Goal: Obtain resource: Download file/media

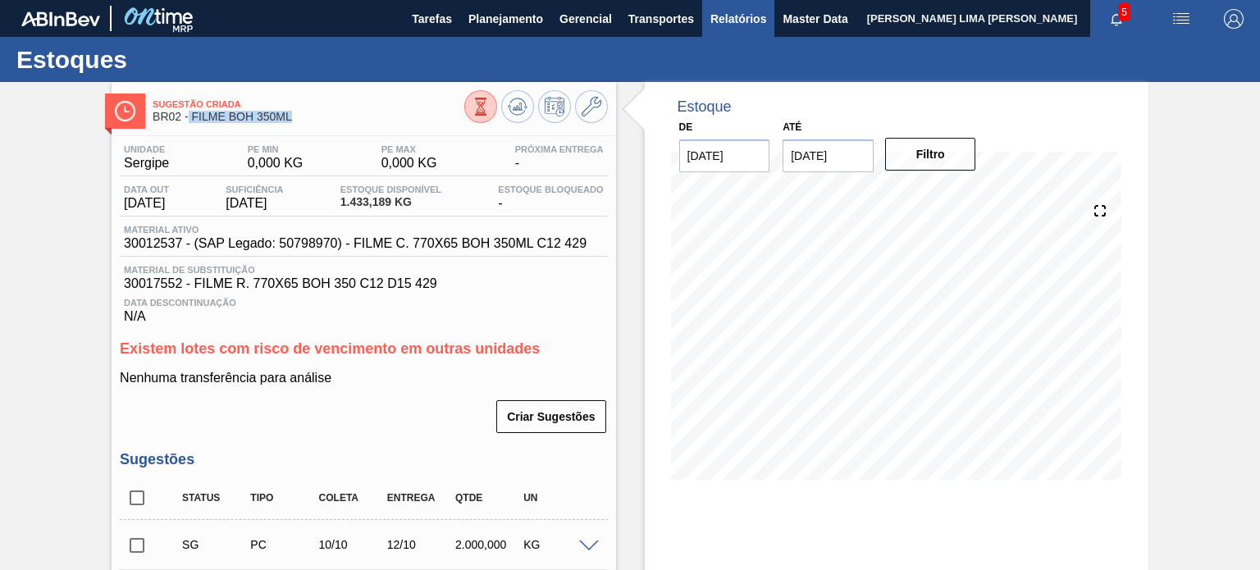
click at [750, 11] on span "Relatórios" at bounding box center [738, 19] width 56 height 20
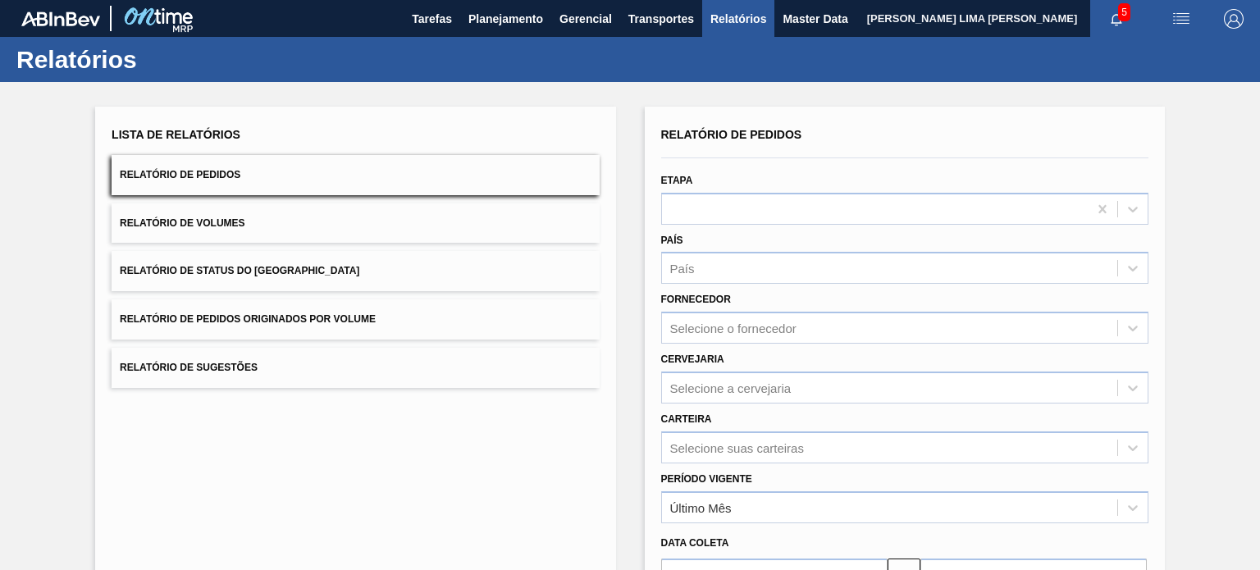
scroll to position [186, 0]
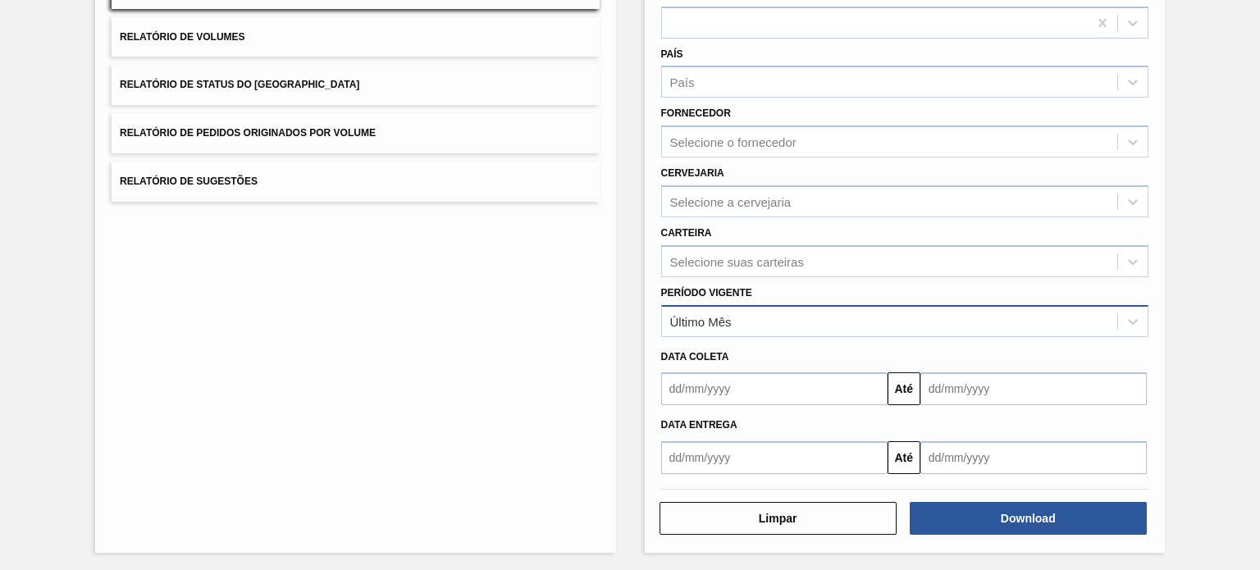
click at [737, 322] on div "Último Mês" at bounding box center [889, 321] width 455 height 24
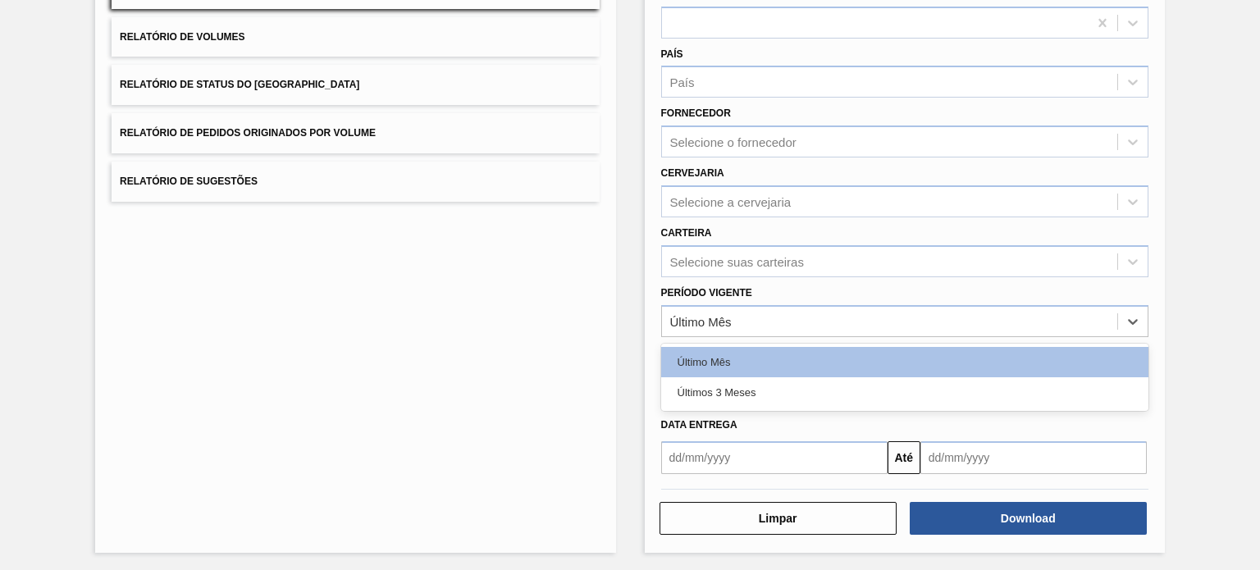
click at [393, 290] on div "Lista de Relatórios Relatório de Pedidos Relatório de Volumes Relatório de Stat…" at bounding box center [355, 236] width 520 height 632
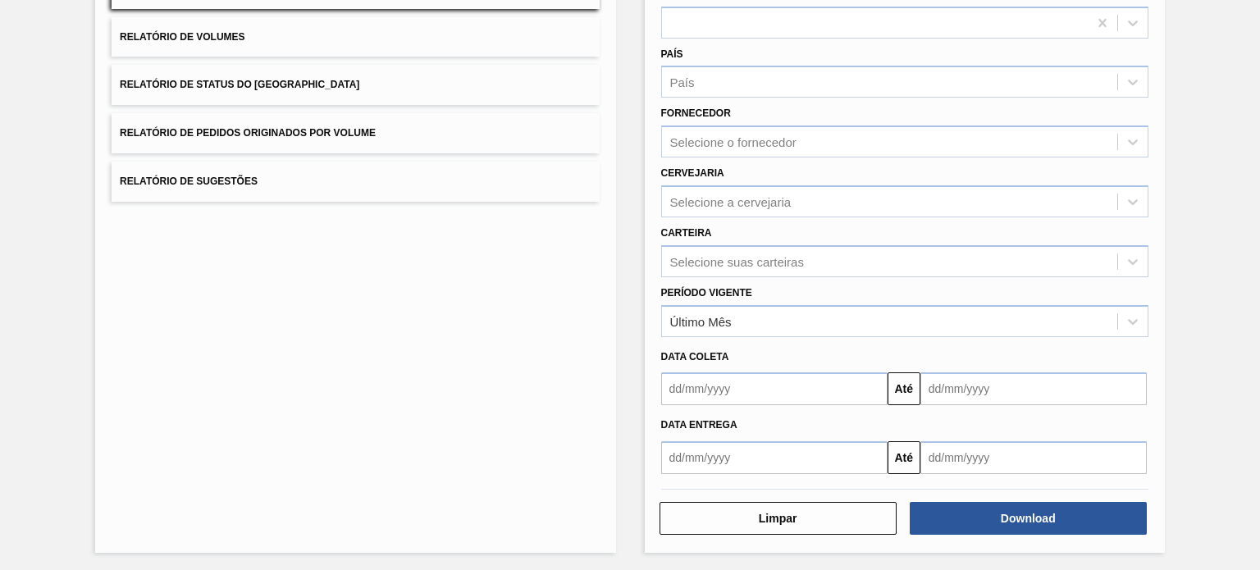
click at [304, 30] on button "Relatório de Volumes" at bounding box center [355, 37] width 487 height 40
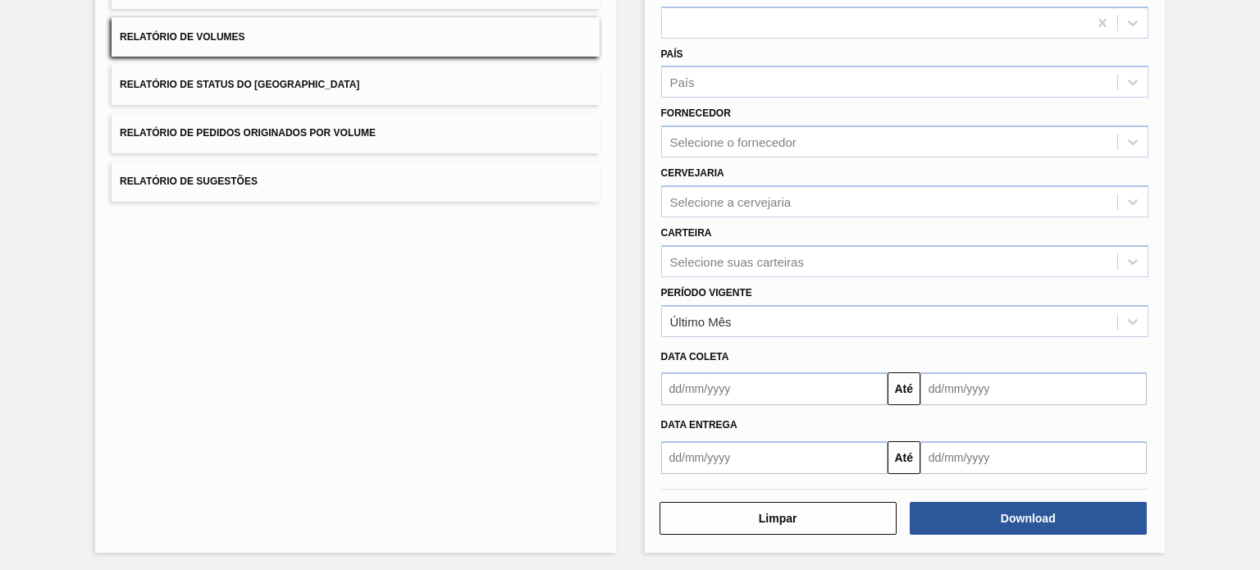
click at [295, 88] on span "Relatório de Status do Estoque" at bounding box center [240, 84] width 240 height 11
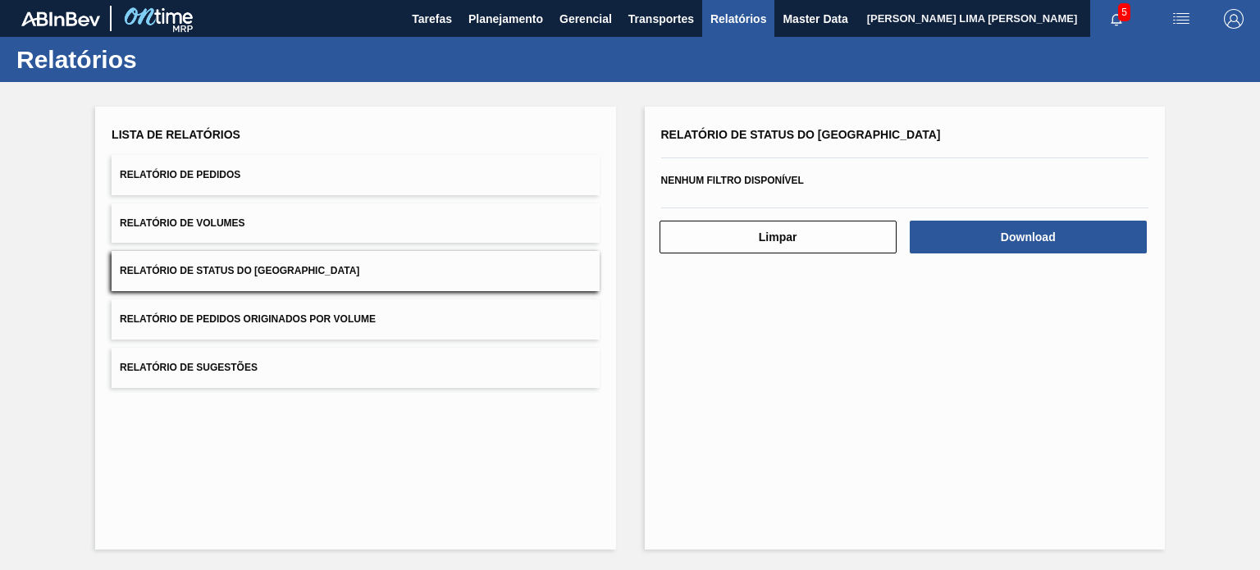
scroll to position [0, 0]
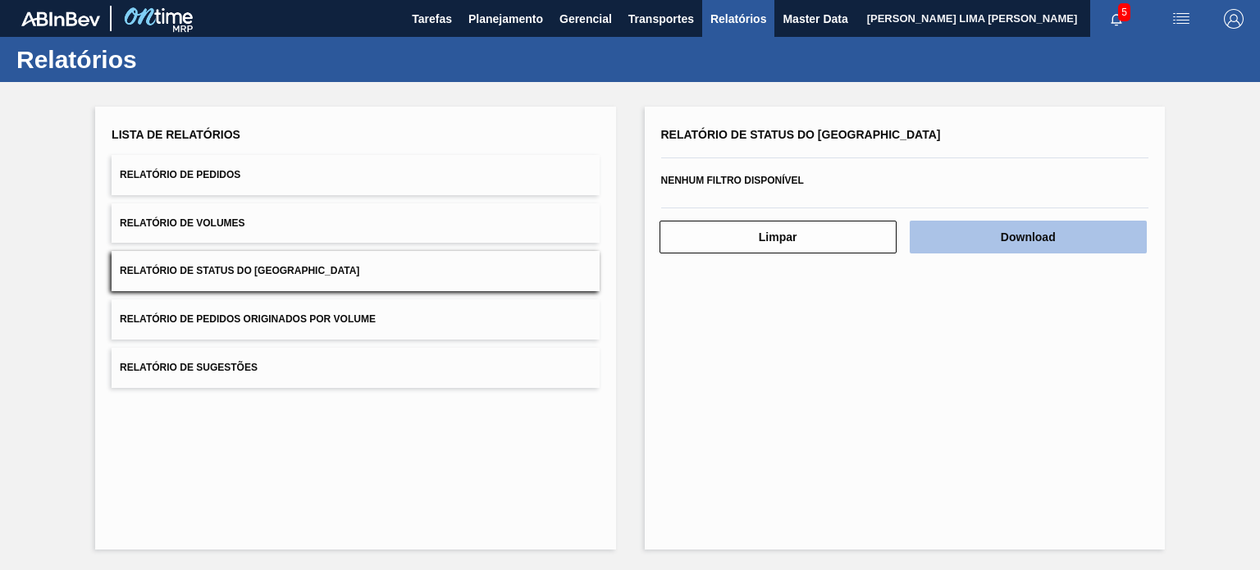
click at [1052, 221] on button "Download" at bounding box center [1028, 237] width 237 height 33
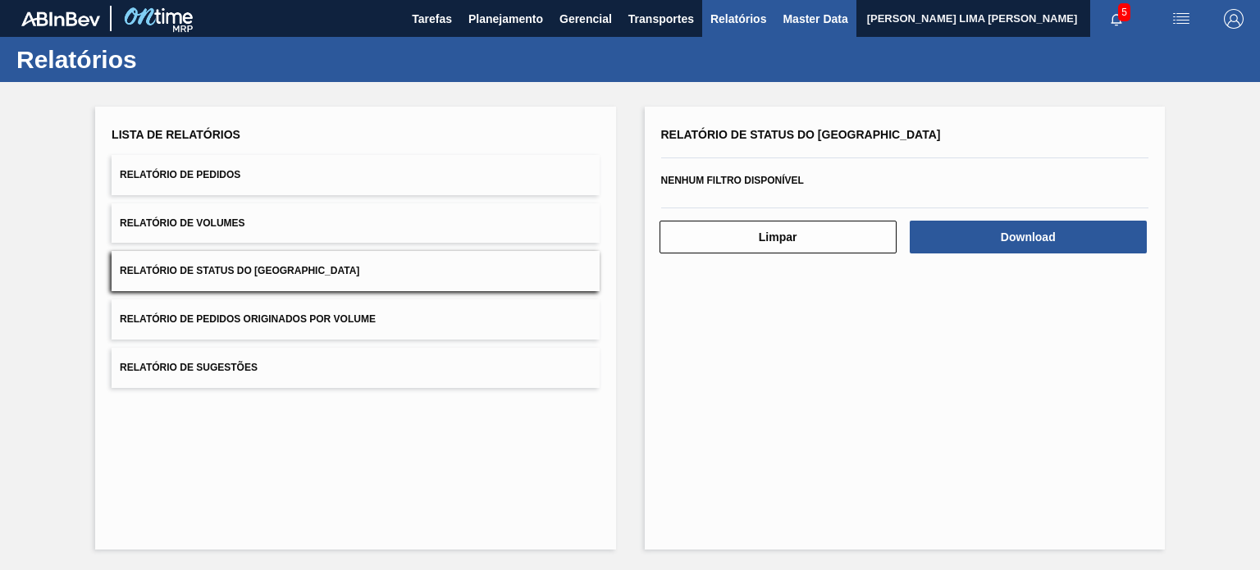
click at [811, 22] on span "Master Data" at bounding box center [815, 19] width 65 height 20
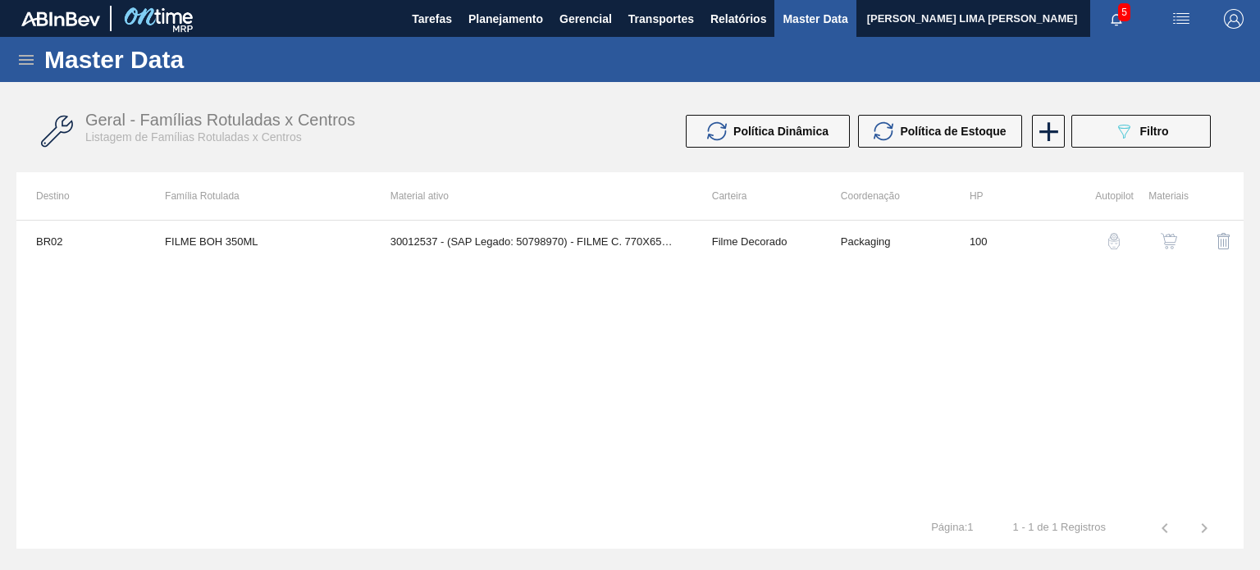
click at [13, 46] on div "Master Data" at bounding box center [630, 59] width 1260 height 45
click at [21, 62] on icon at bounding box center [26, 60] width 20 height 20
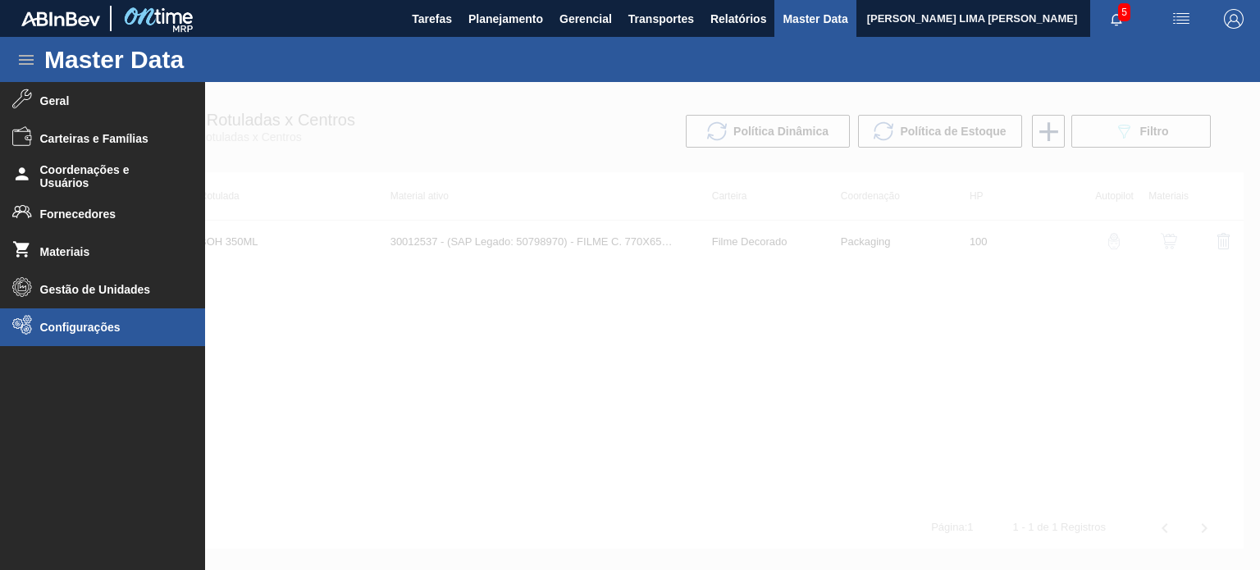
click at [97, 317] on li "Configurações" at bounding box center [102, 327] width 205 height 38
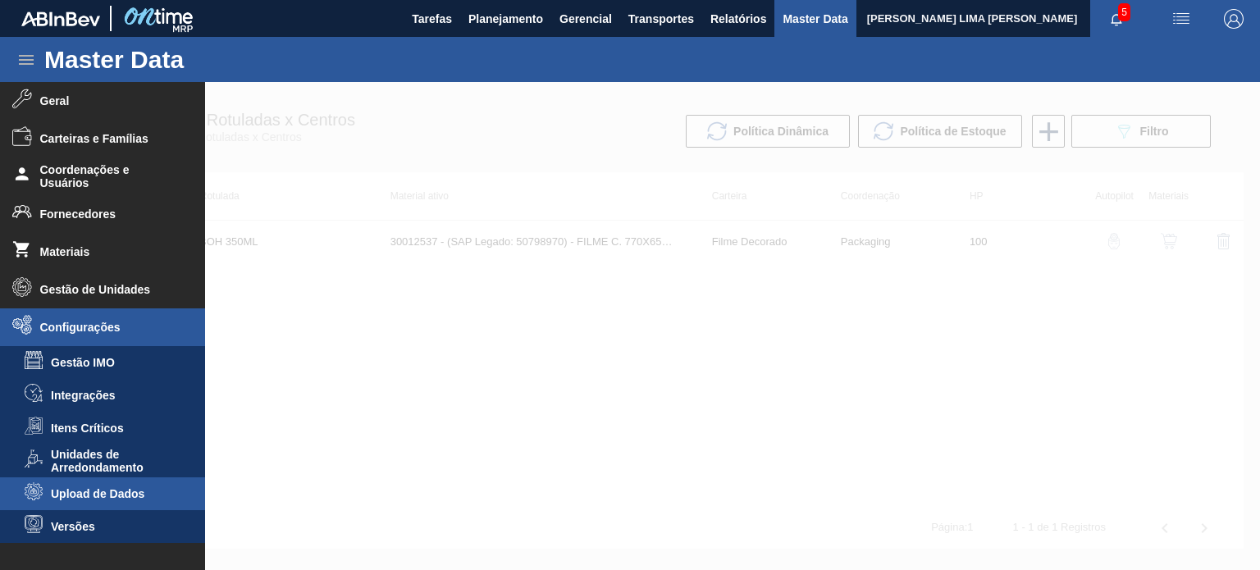
click at [103, 500] on span "Upload de Dados" at bounding box center [114, 493] width 126 height 13
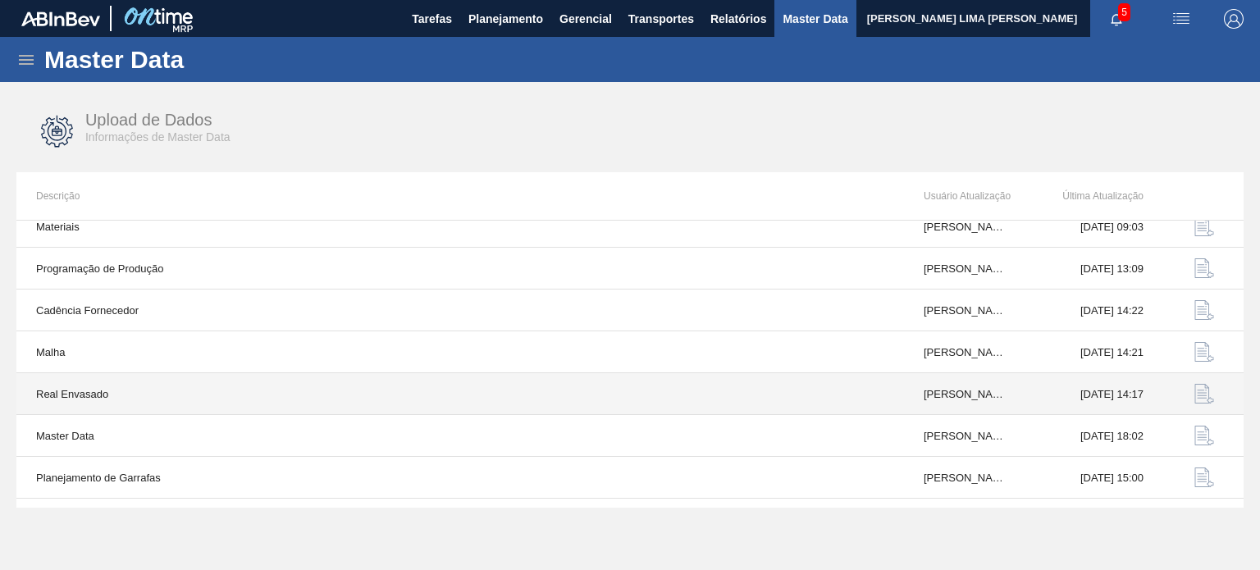
scroll to position [171, 0]
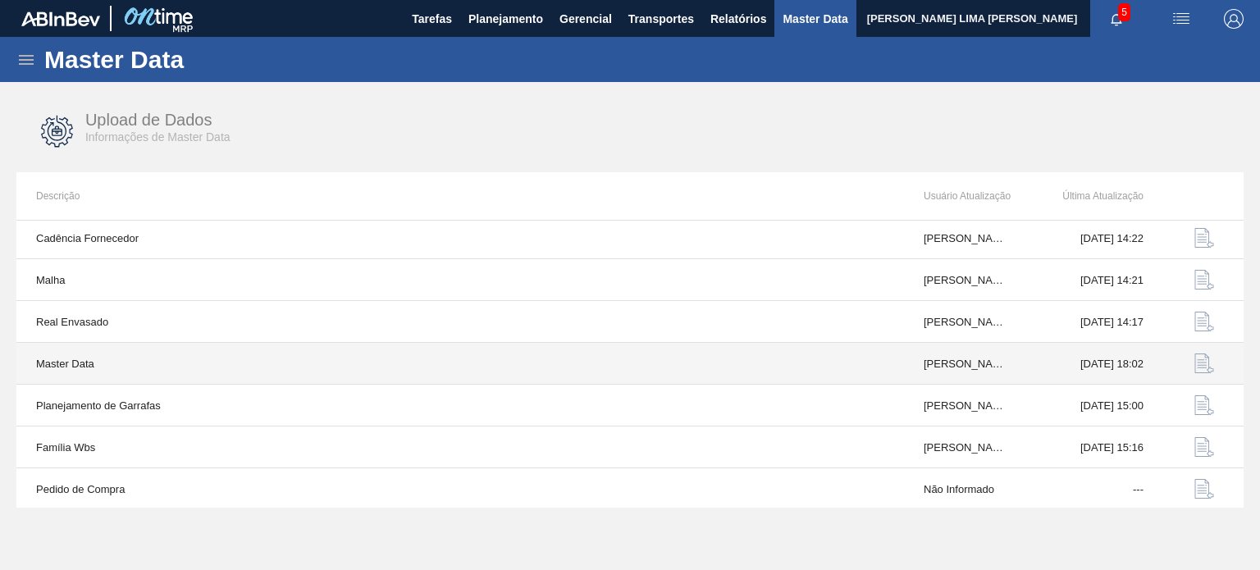
click at [1194, 367] on img "button" at bounding box center [1204, 364] width 20 height 20
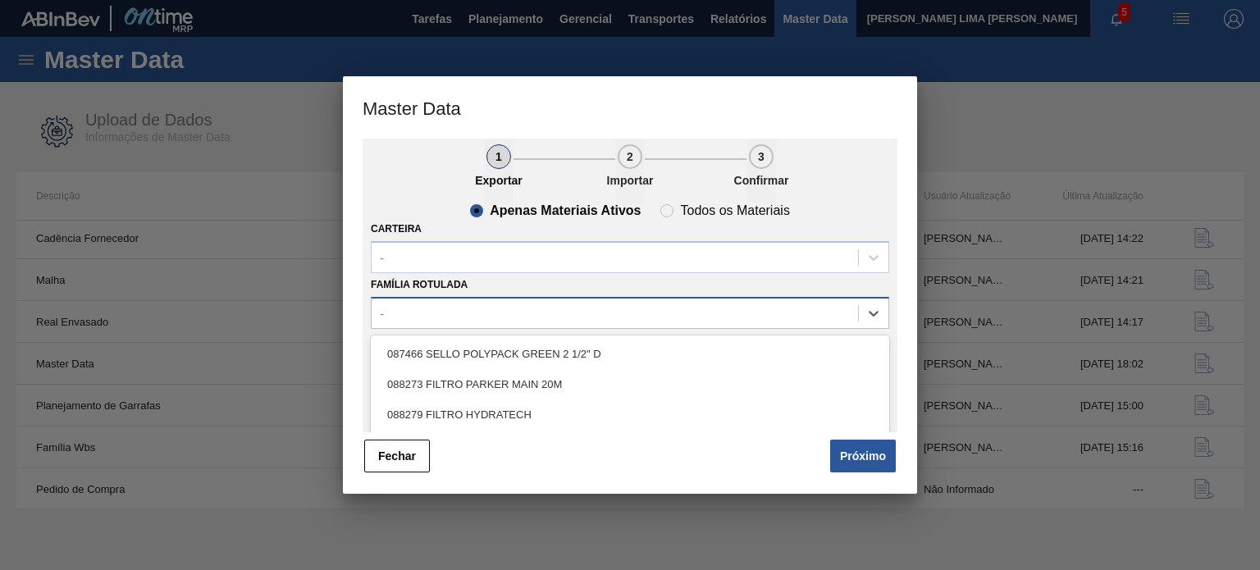
click at [466, 315] on div "-" at bounding box center [615, 313] width 486 height 24
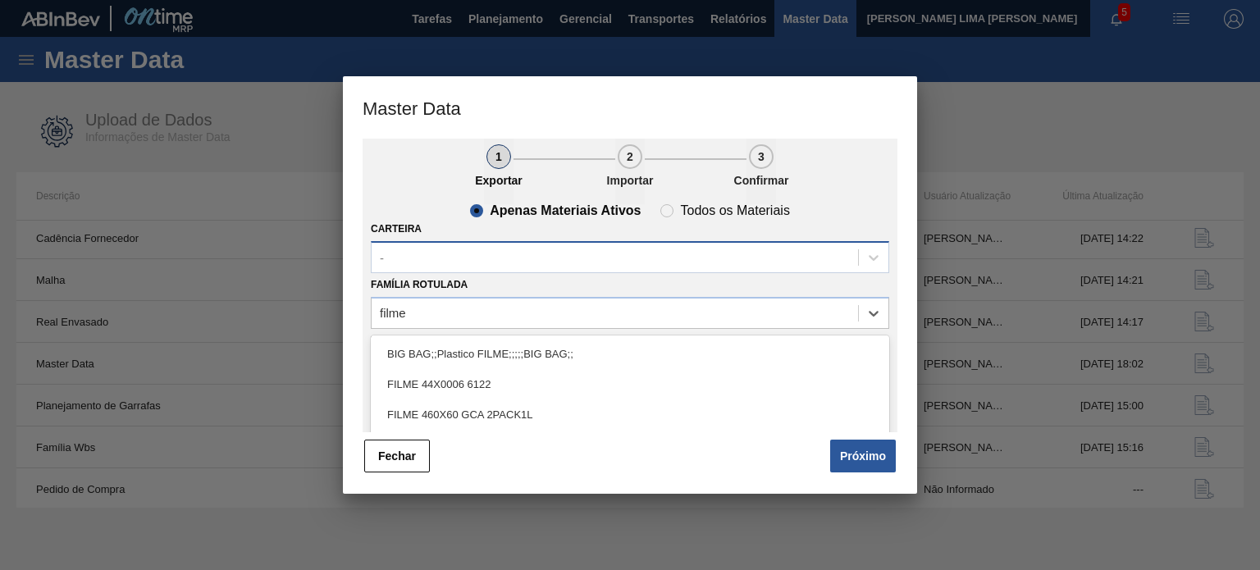
type Rotulada "filme"
click at [446, 257] on div "-" at bounding box center [615, 257] width 486 height 24
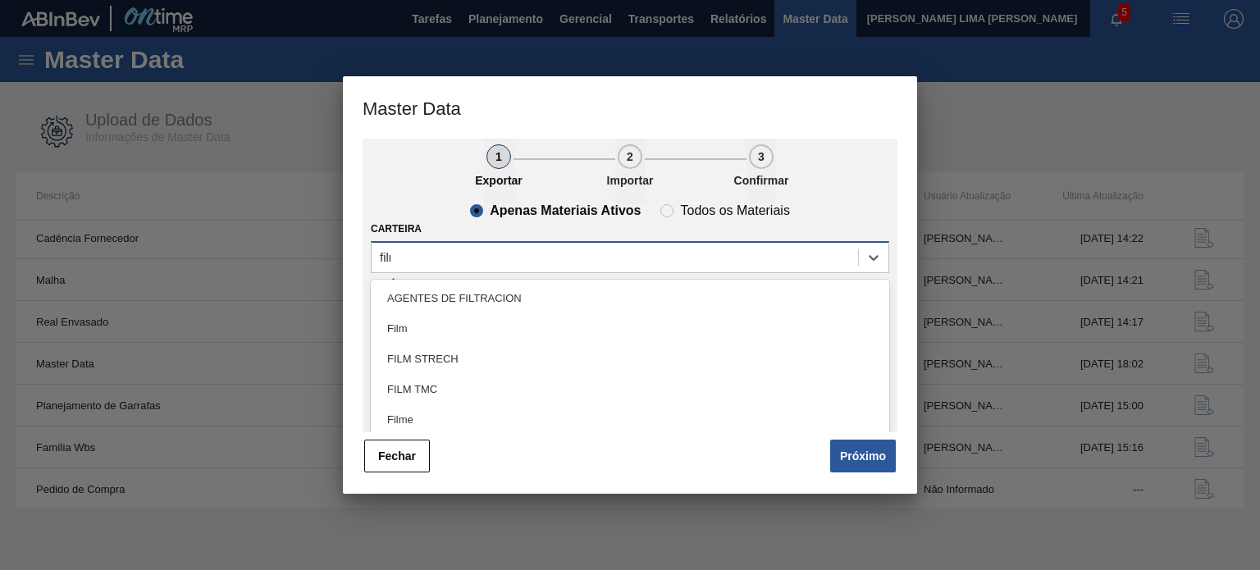
type input "filme"
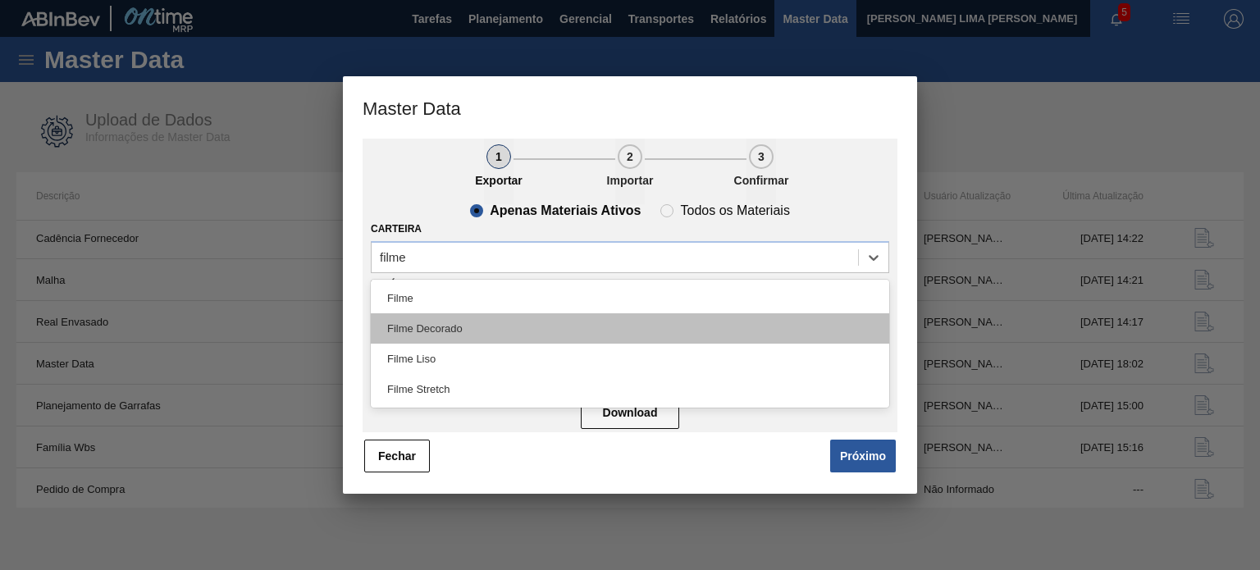
click at [450, 326] on div "Filme Decorado" at bounding box center [630, 328] width 518 height 30
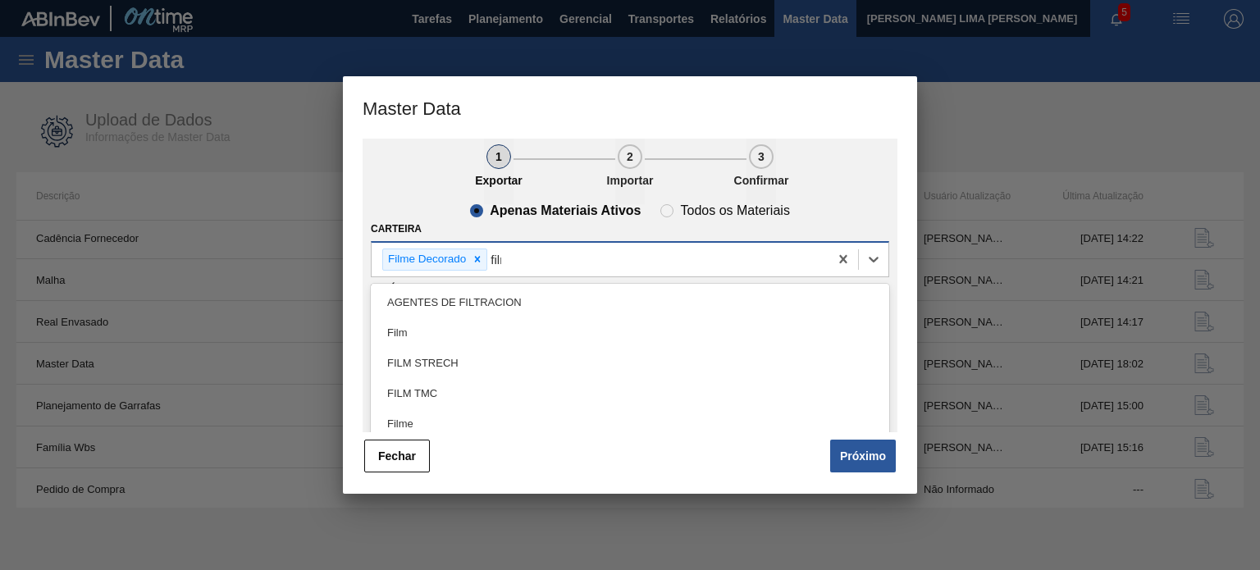
type input "filme"
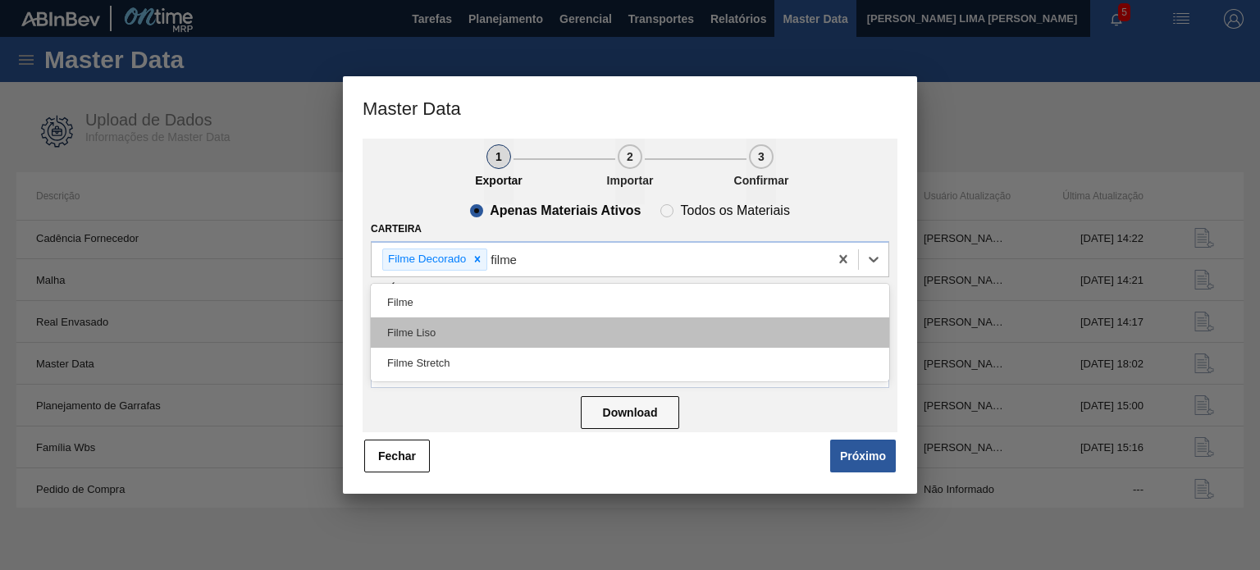
click at [458, 335] on div "Filme Liso" at bounding box center [630, 332] width 518 height 30
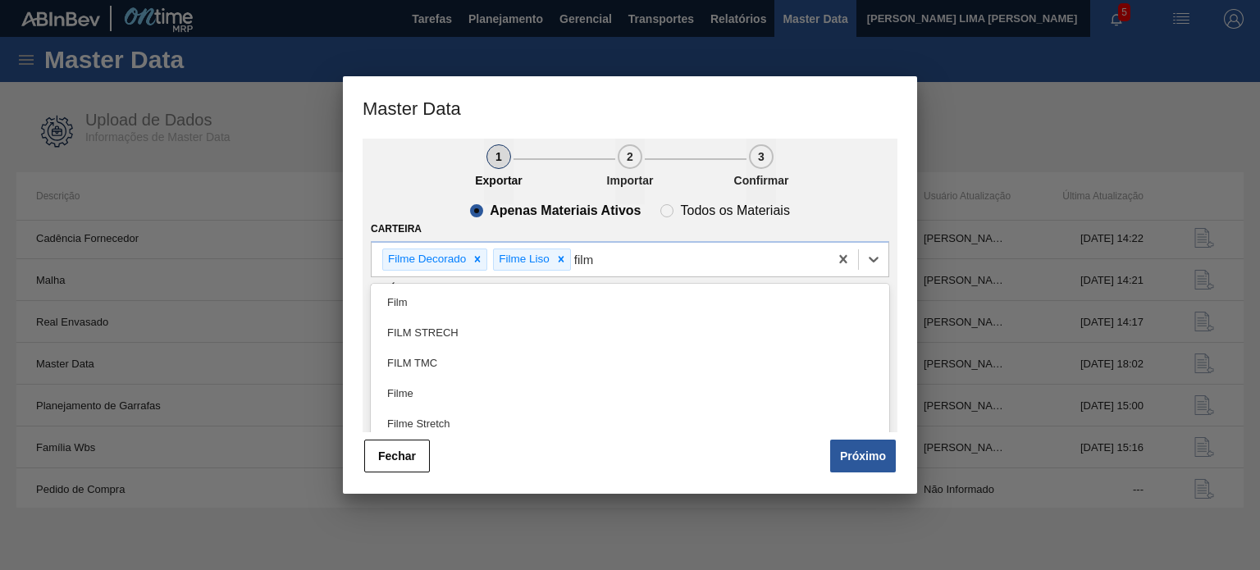
type input "filme"
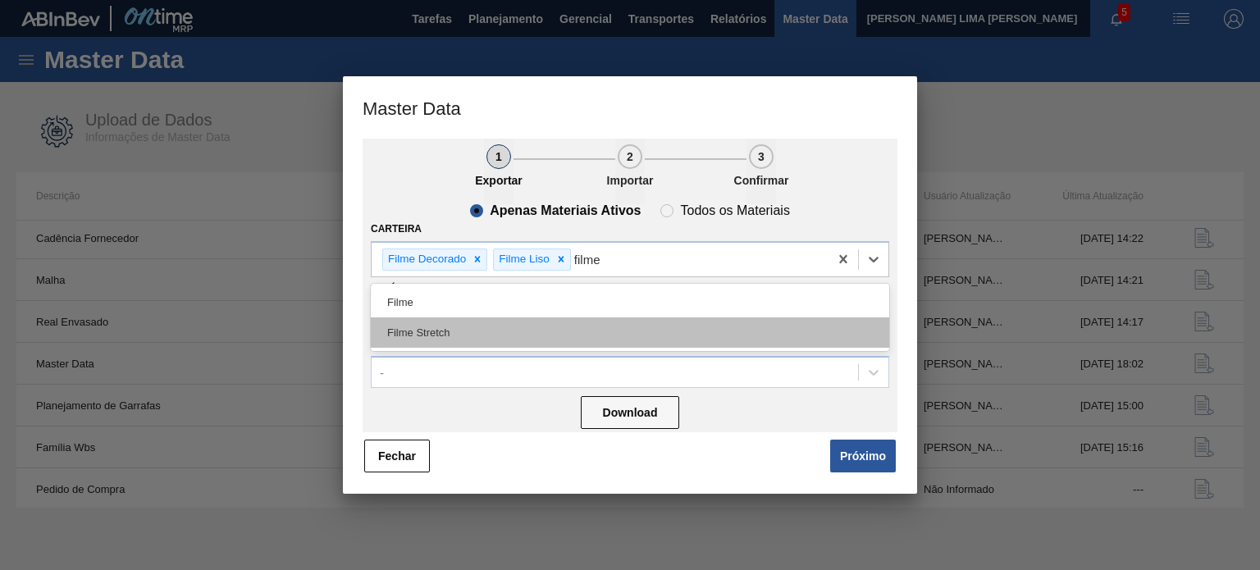
click at [456, 334] on div "Filme Stretch" at bounding box center [630, 332] width 518 height 30
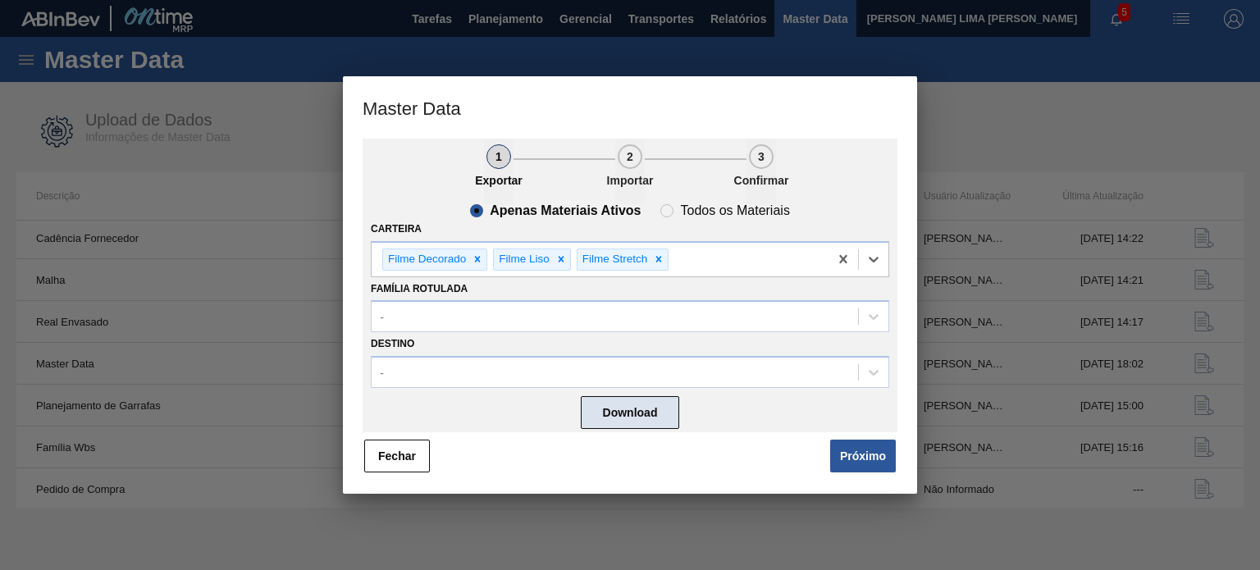
click at [599, 399] on button "Download" at bounding box center [630, 412] width 98 height 33
drag, startPoint x: 413, startPoint y: 462, endPoint x: 417, endPoint y: 442, distance: 20.0
click at [411, 462] on button "Fechar" at bounding box center [397, 456] width 66 height 33
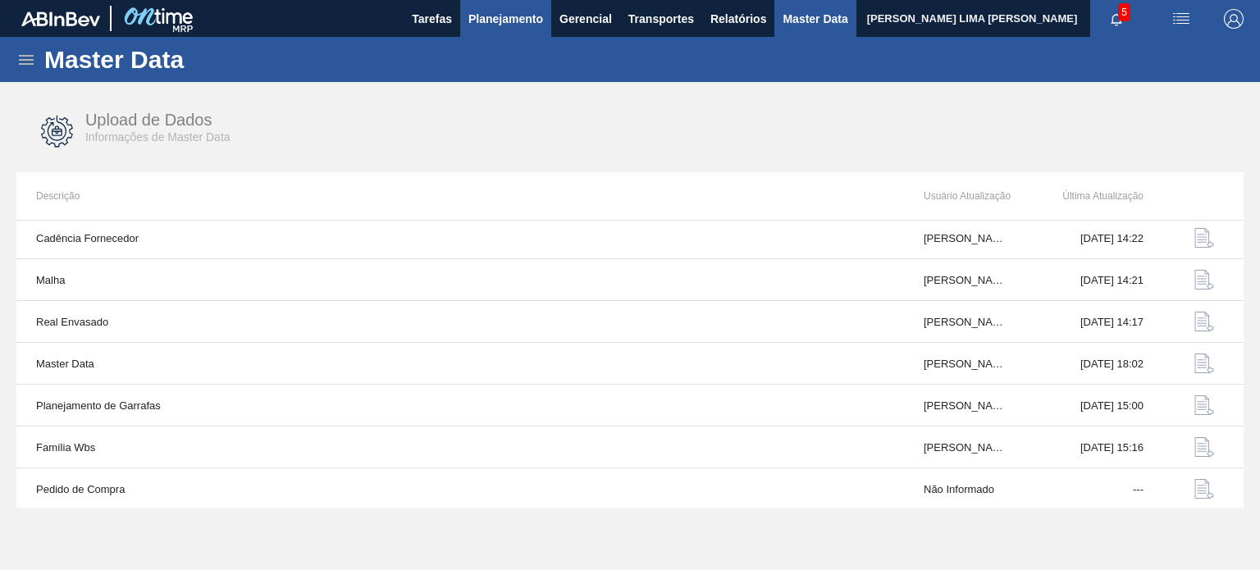
click at [489, 14] on span "Planejamento" at bounding box center [505, 19] width 75 height 20
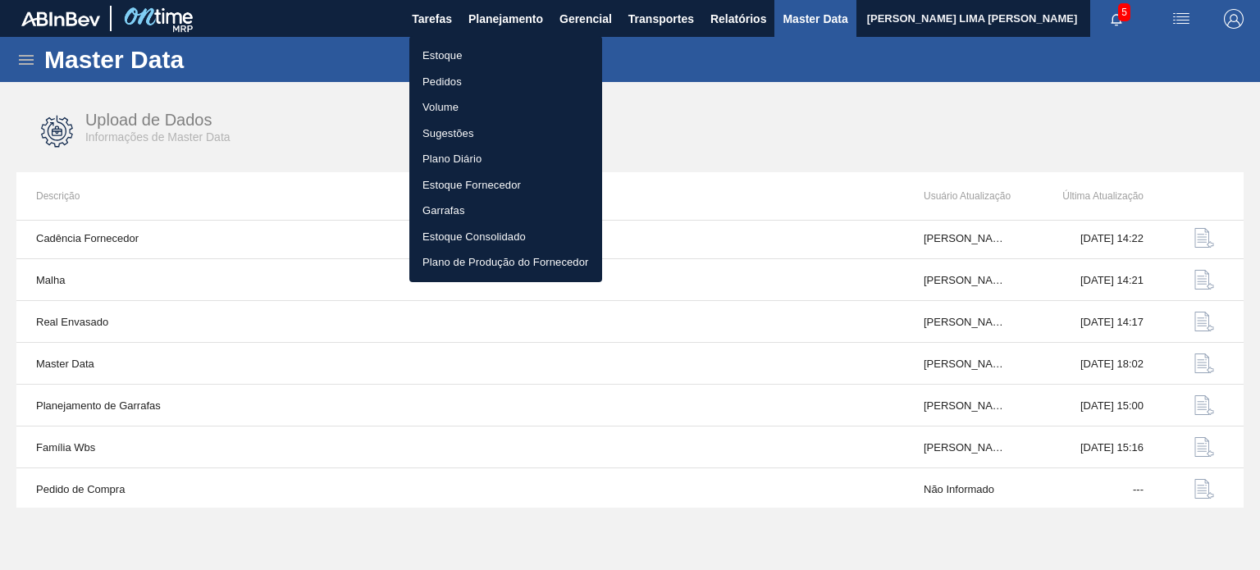
click at [482, 48] on li "Estoque" at bounding box center [505, 56] width 193 height 26
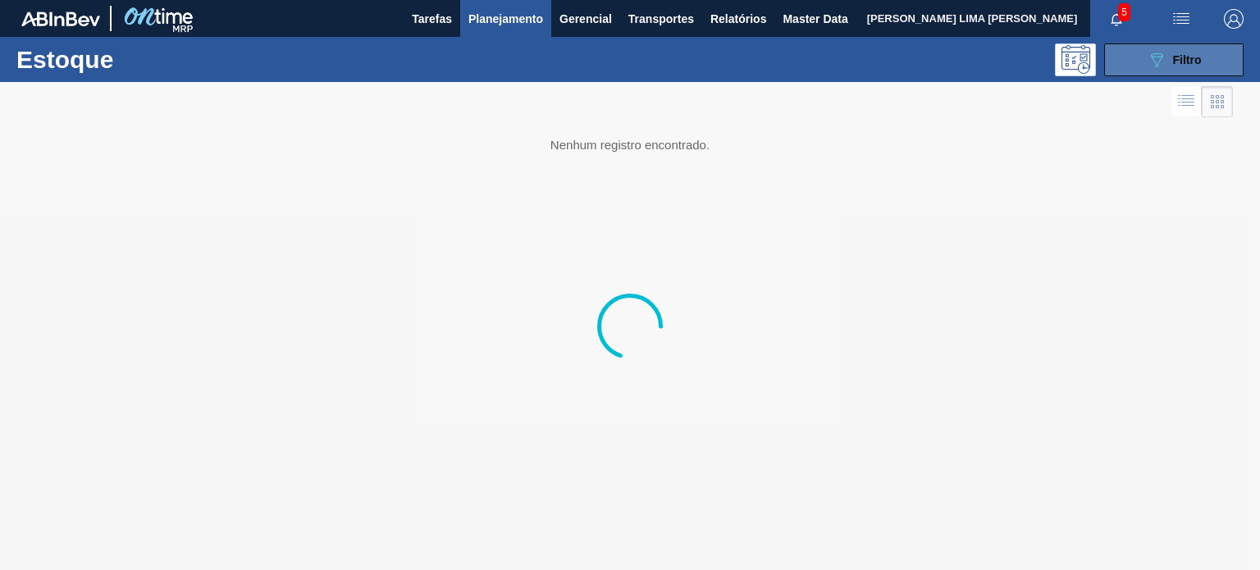
click at [1179, 50] on div "089F7B8B-B2A5-4AFE-B5C0-19BA573D28AC Filtro" at bounding box center [1174, 60] width 55 height 20
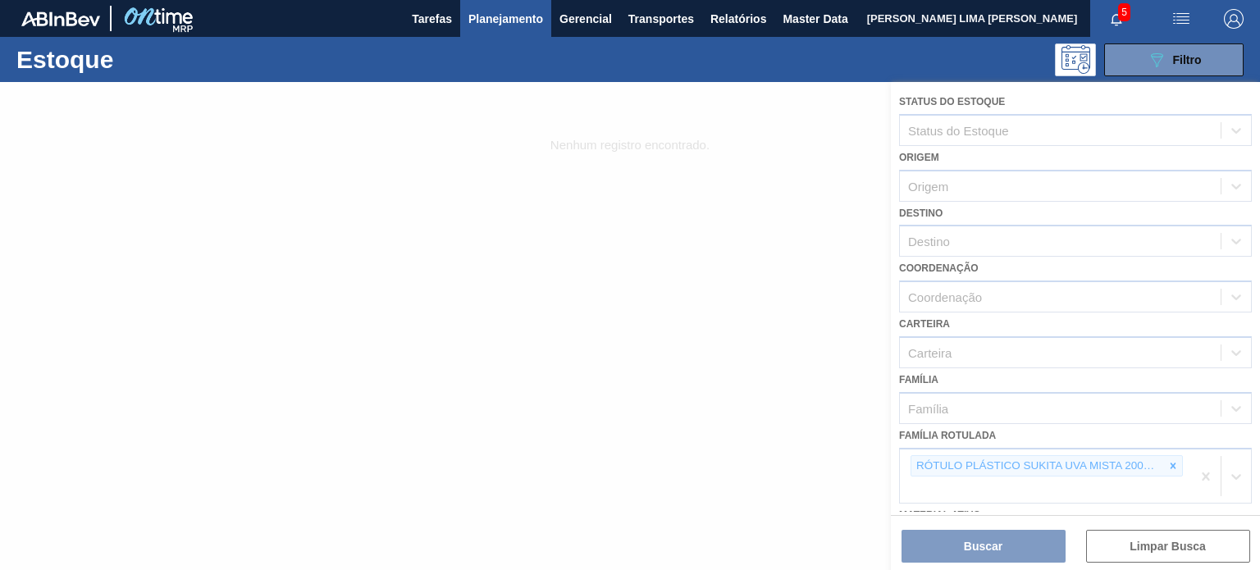
click at [1178, 466] on div at bounding box center [630, 326] width 1260 height 488
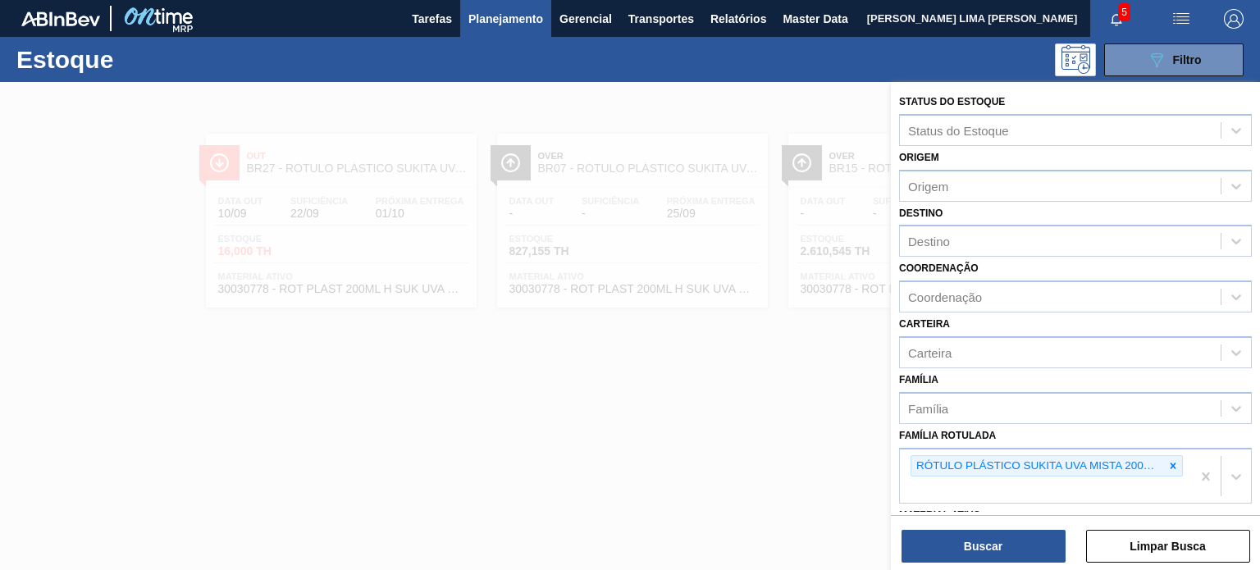
click at [1171, 465] on icon at bounding box center [1172, 465] width 11 height 11
paste Rotulada "FILME STRETCH 23MICRA"
type Rotulada "FILME STRETCH 23MICRA"
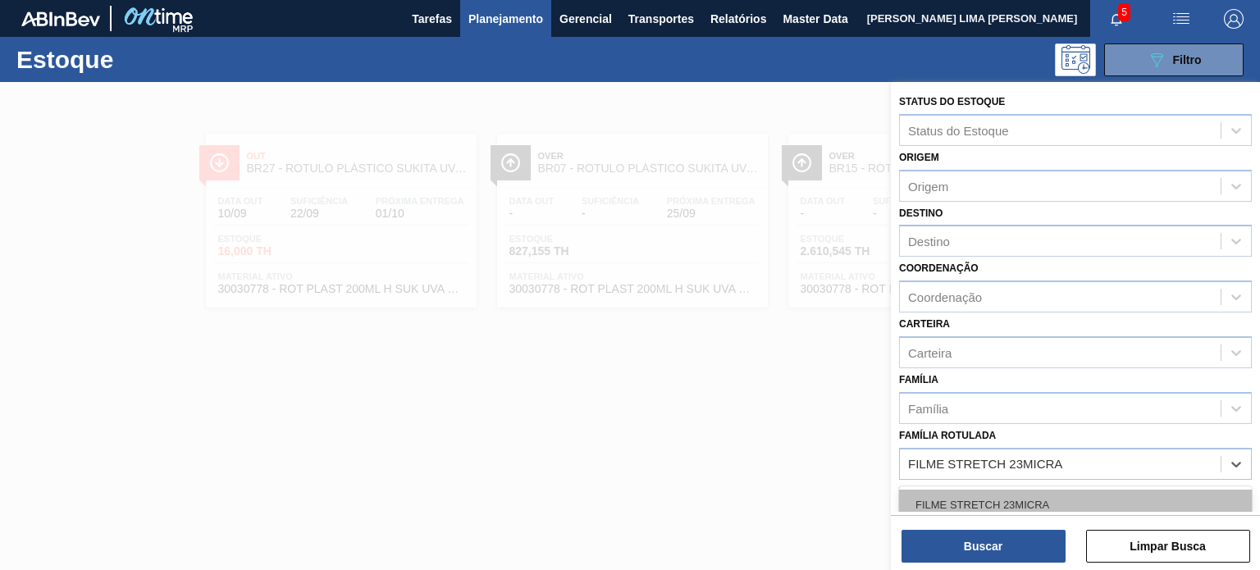
click at [1060, 501] on div "FILME STRETCH 23MICRA" at bounding box center [1075, 505] width 353 height 30
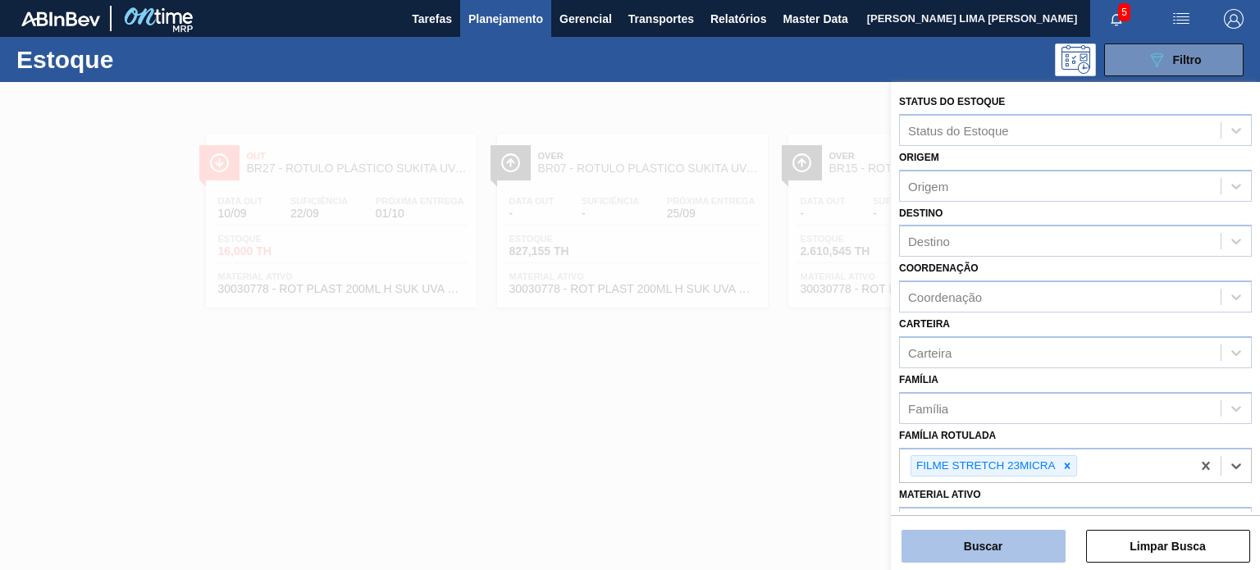
click at [1031, 546] on button "Buscar" at bounding box center [984, 546] width 164 height 33
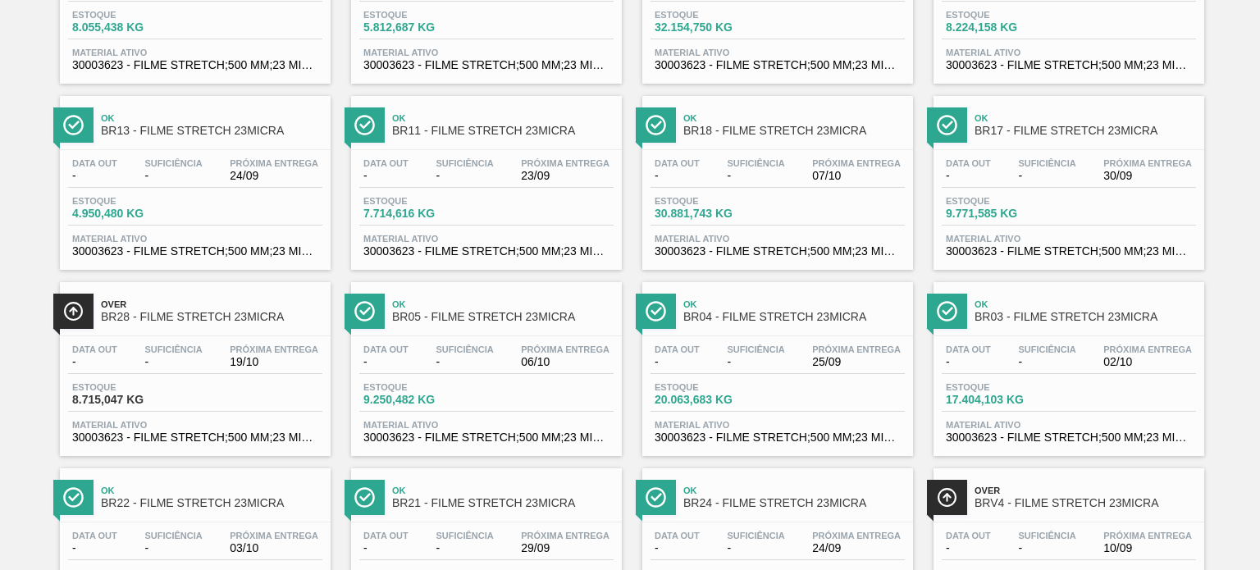
scroll to position [574, 0]
